Goal: Find contact information: Find contact information

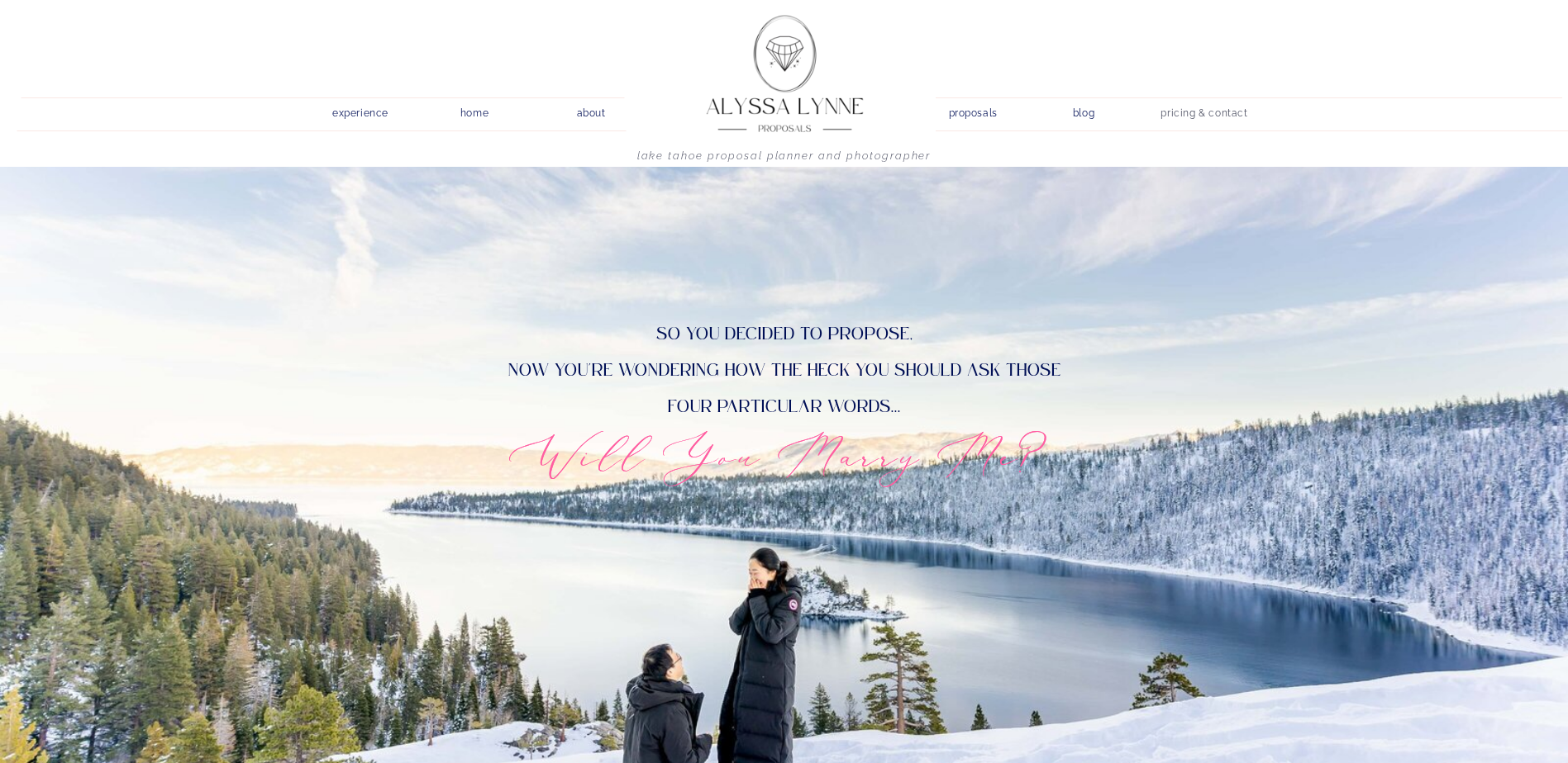
click at [1235, 119] on nav "pricing & contact" at bounding box center [1204, 114] width 100 height 23
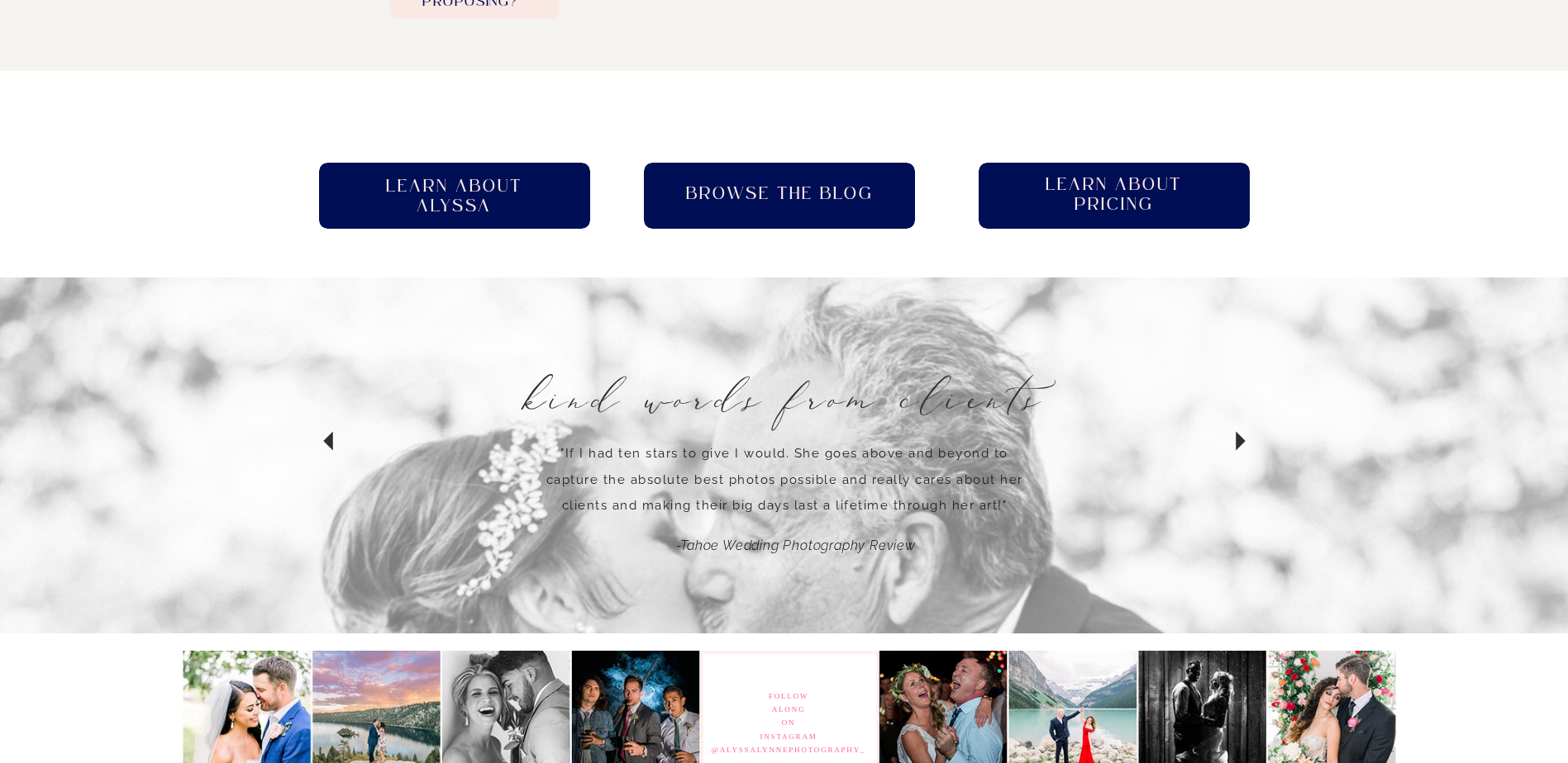
scroll to position [1466, 0]
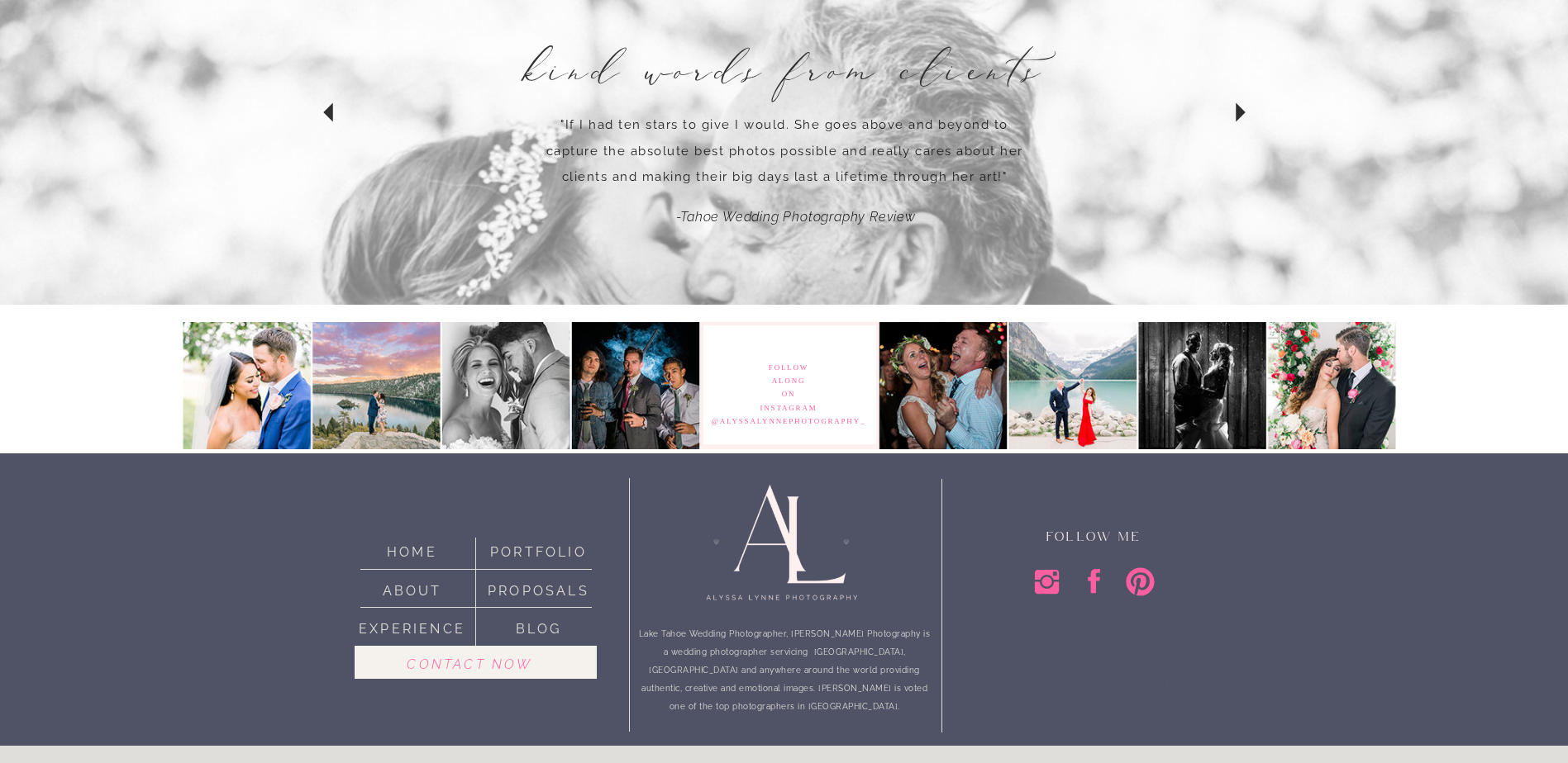
click at [552, 668] on nav "Contact now" at bounding box center [470, 663] width 203 height 19
click at [474, 669] on nav "Contact now" at bounding box center [470, 663] width 203 height 19
